Goal: Information Seeking & Learning: Learn about a topic

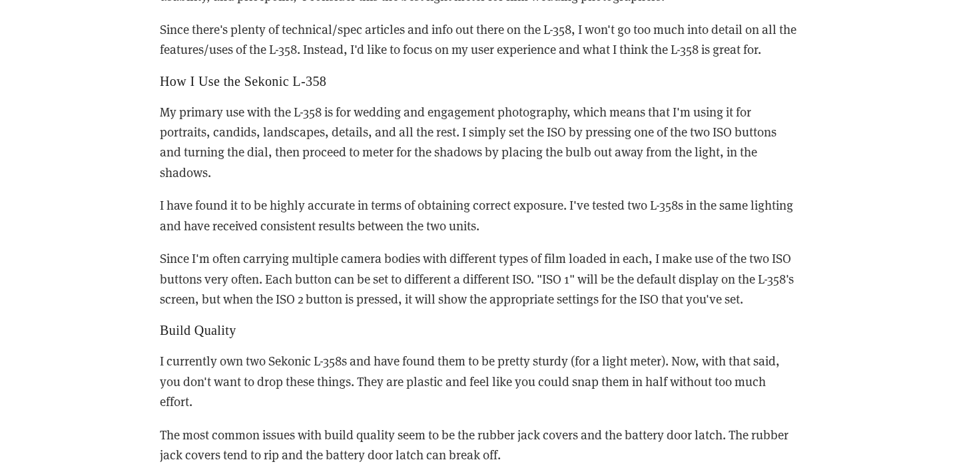
scroll to position [1023, 0]
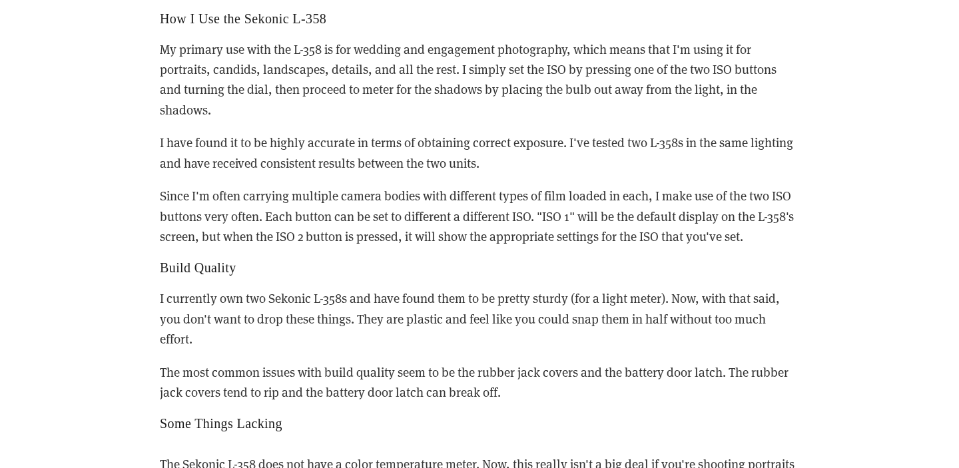
click at [254, 295] on p "I currently own two Sekonic L-358s and have found them to be pretty sturdy (for…" at bounding box center [479, 318] width 639 height 61
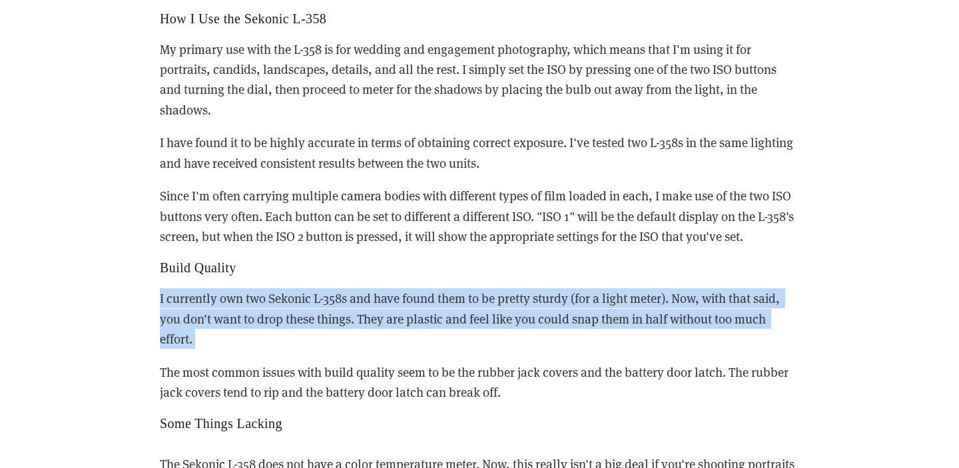
click at [254, 295] on p "I currently own two Sekonic L-358s and have found them to be pretty sturdy (for…" at bounding box center [479, 318] width 639 height 61
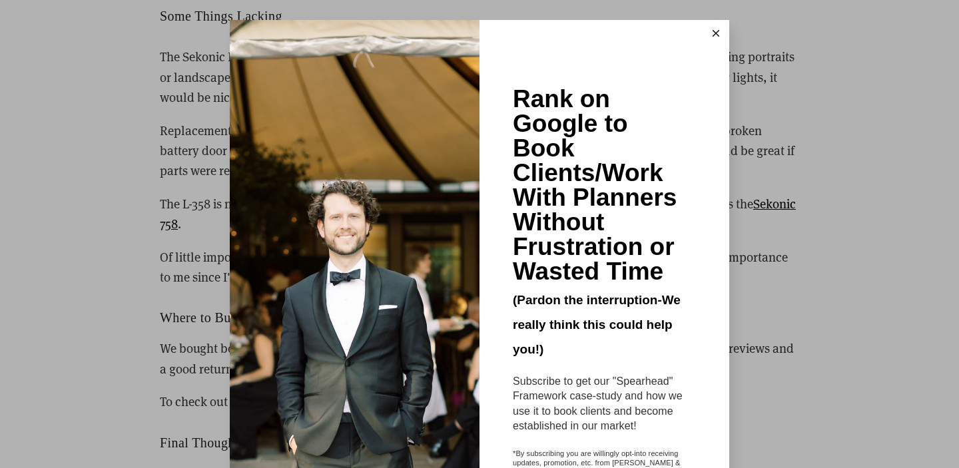
scroll to position [1491, 0]
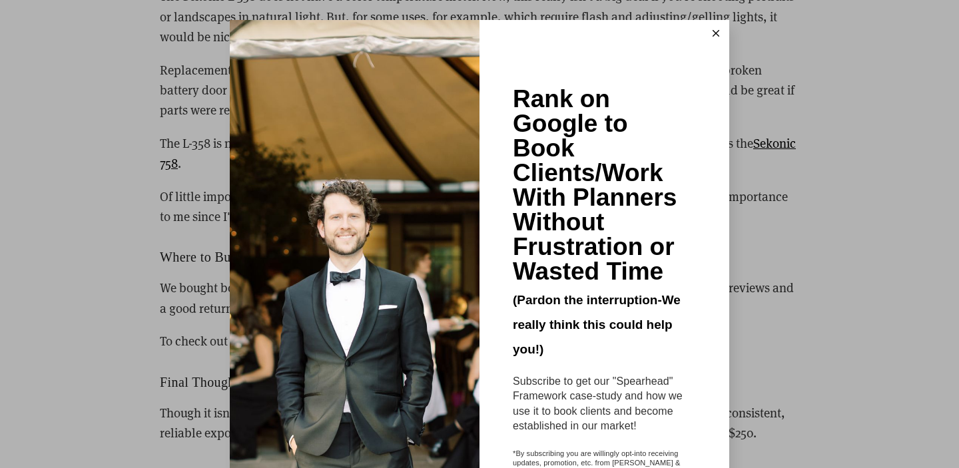
click at [717, 33] on icon at bounding box center [716, 33] width 7 height 7
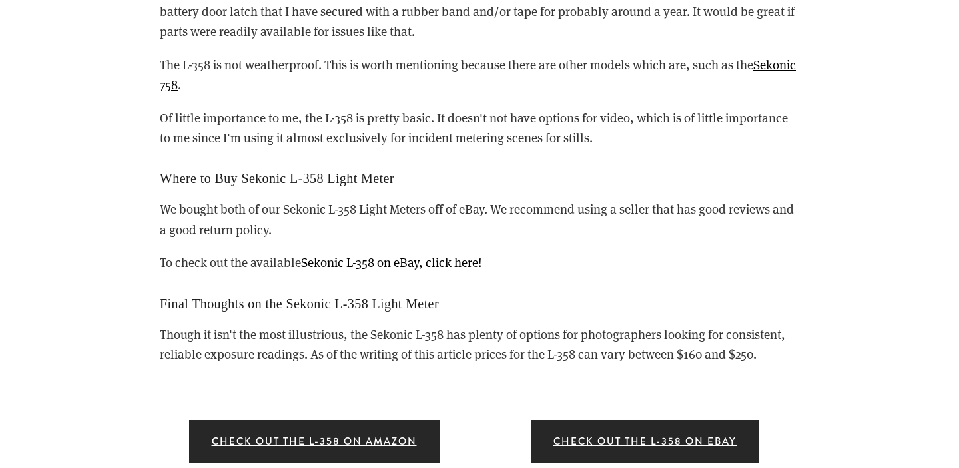
scroll to position [1791, 0]
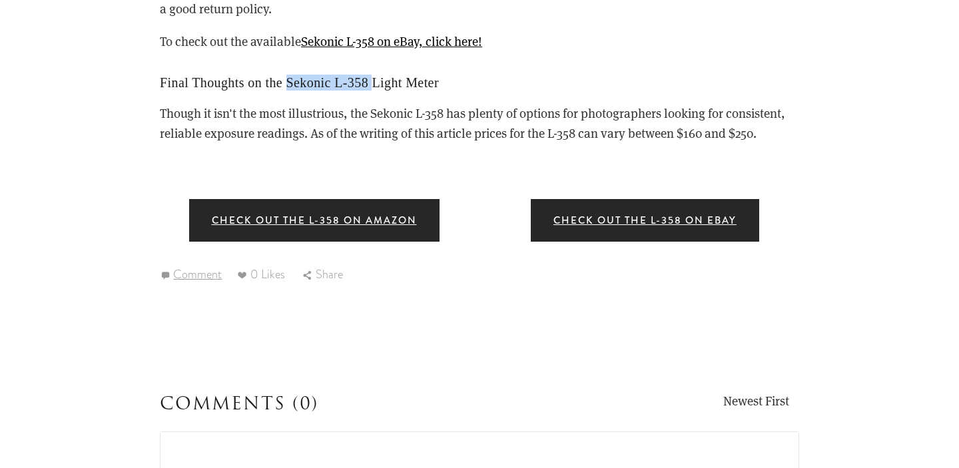
drag, startPoint x: 288, startPoint y: 79, endPoint x: 372, endPoint y: 79, distance: 83.9
click at [372, 79] on h2 "Final Thoughts on the Sekonic L-358 Light Meter" at bounding box center [479, 83] width 639 height 16
